Goal: Task Accomplishment & Management: Manage account settings

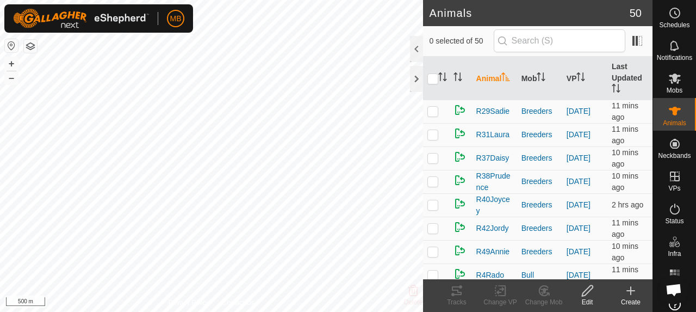
scroll to position [381, 0]
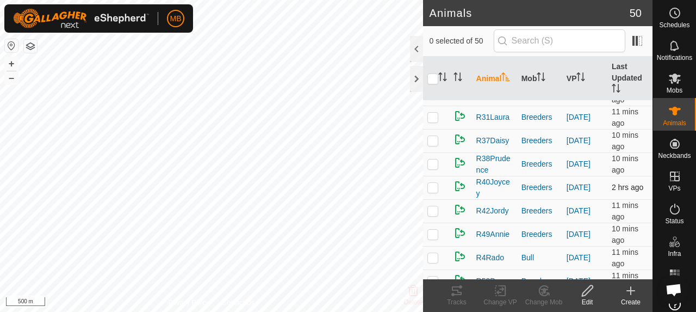
click at [432, 191] on p-checkbox at bounding box center [433, 187] width 11 height 9
checkbox input "true"
click at [449, 292] on tracks-svg-icon at bounding box center [457, 290] width 44 height 13
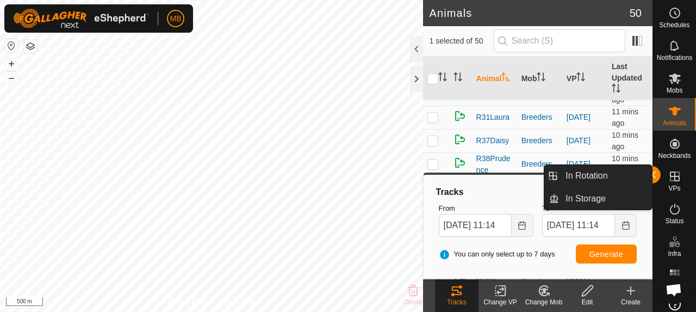
click at [652, 173] on div "In Rotation In Storage" at bounding box center [598, 187] width 109 height 46
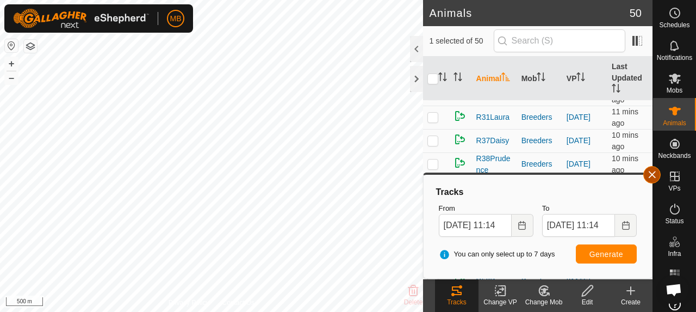
click at [657, 174] on button "button" at bounding box center [652, 174] width 17 height 17
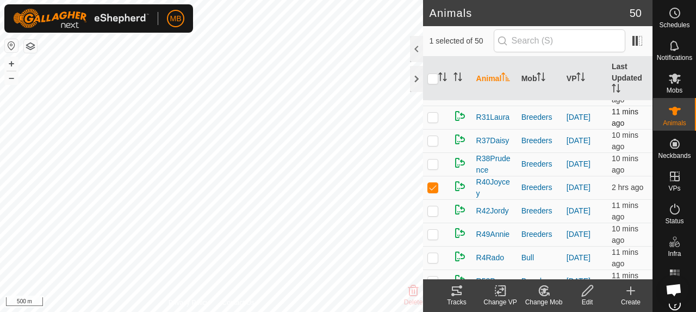
scroll to position [109, 0]
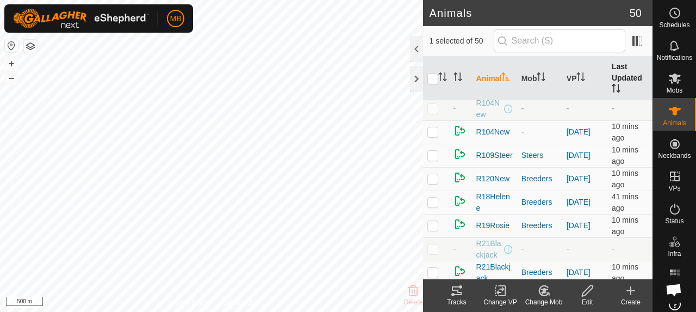
click at [622, 82] on th "Last Updated" at bounding box center [630, 79] width 45 height 44
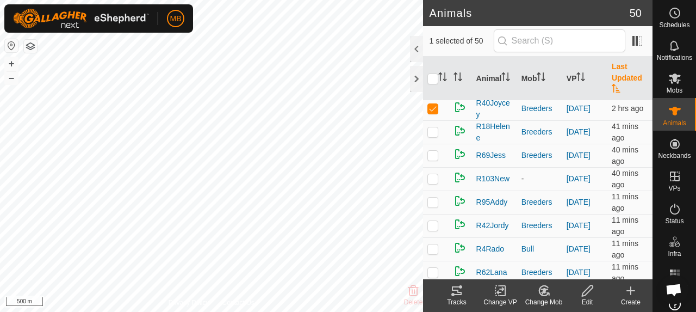
scroll to position [0, 0]
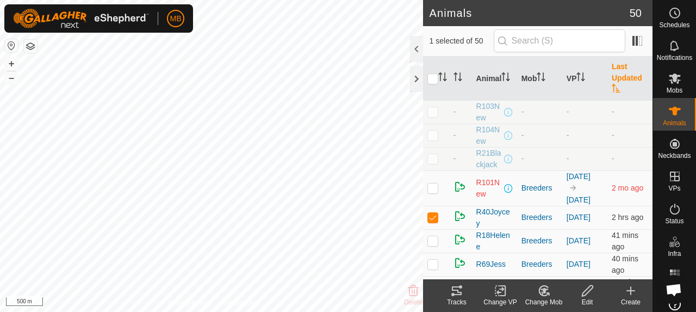
click at [622, 82] on th "Last Updated" at bounding box center [630, 79] width 45 height 44
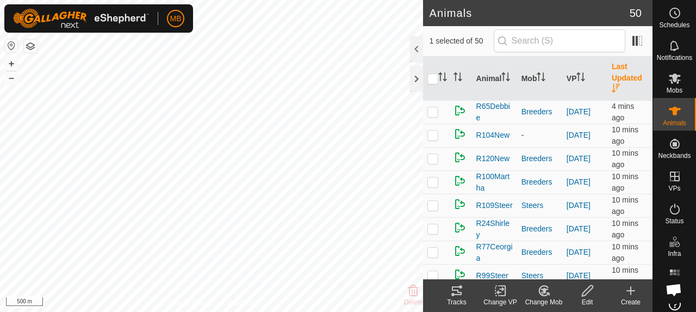
click at [622, 82] on th "Last Updated" at bounding box center [630, 79] width 45 height 44
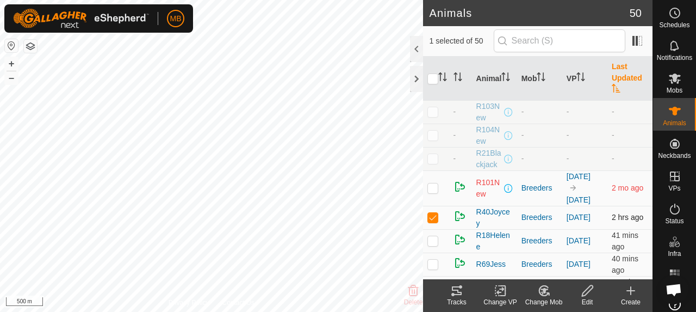
click at [432, 221] on p-checkbox at bounding box center [433, 217] width 11 height 9
checkbox input "false"
